Goal: Transaction & Acquisition: Register for event/course

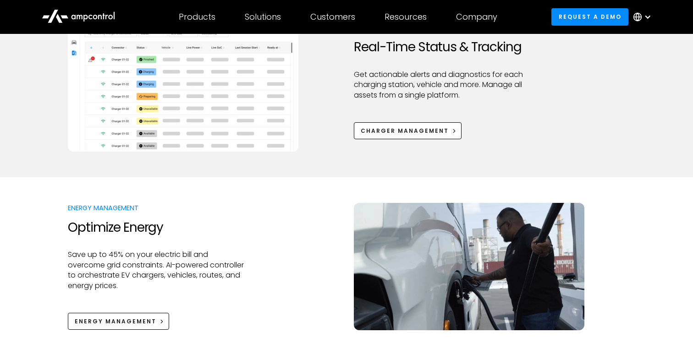
scroll to position [304, 0]
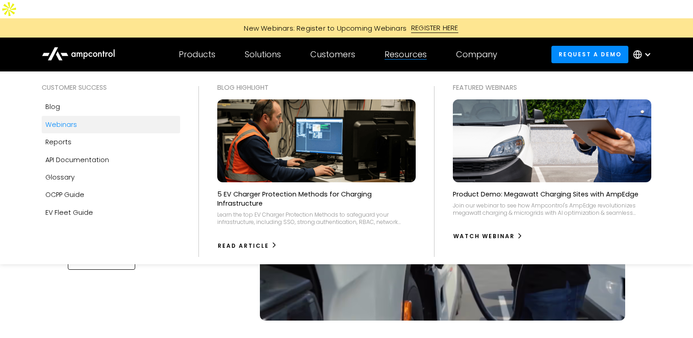
click at [75, 120] on div "Webinars" at bounding box center [61, 125] width 32 height 10
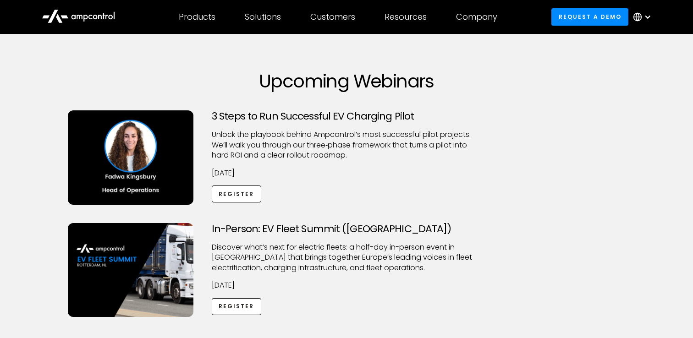
scroll to position [35, 0]
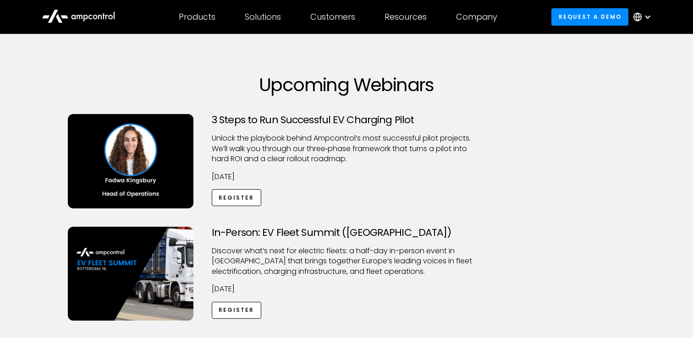
scroll to position [43, 0]
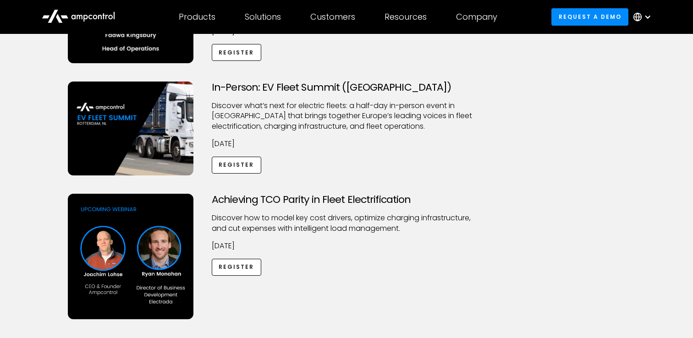
scroll to position [169, 0]
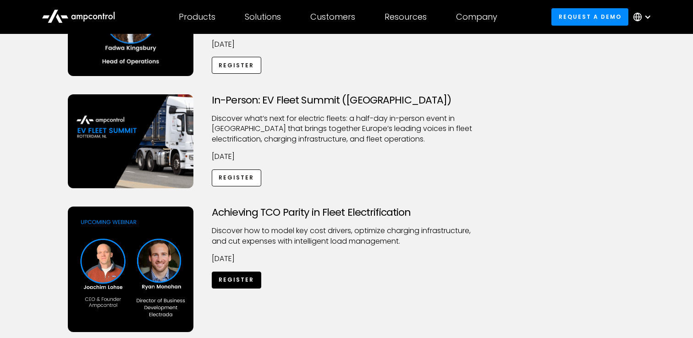
click at [223, 272] on link "Register" at bounding box center [236, 280] width 49 height 17
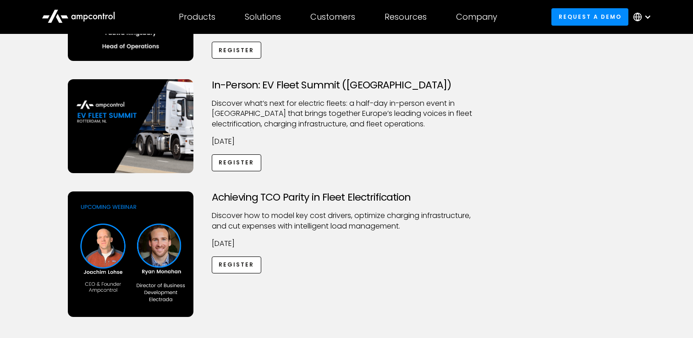
scroll to position [188, 0]
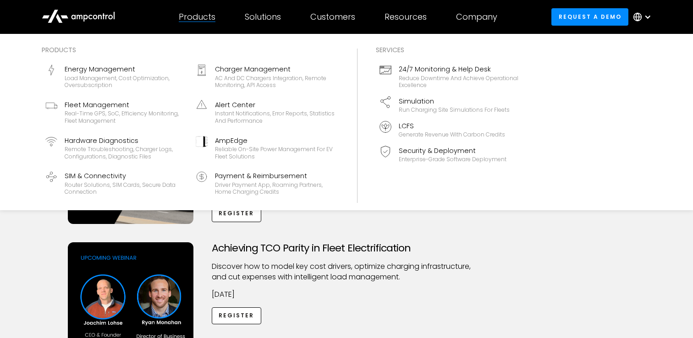
scroll to position [134, 0]
